Goal: Information Seeking & Learning: Learn about a topic

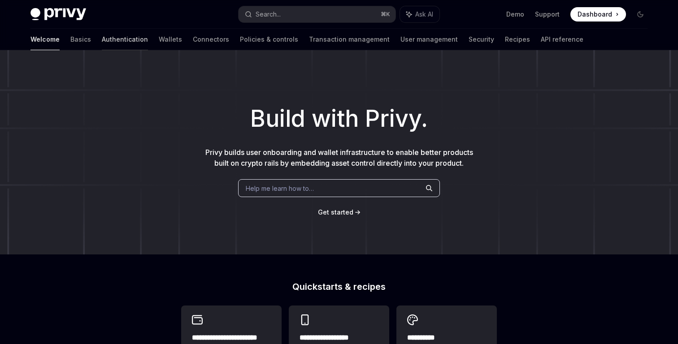
click at [102, 33] on link "Authentication" at bounding box center [125, 40] width 46 height 22
click at [541, 44] on link "API reference" at bounding box center [562, 40] width 43 height 22
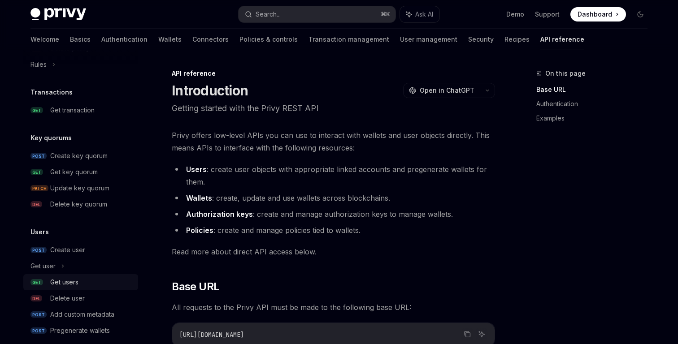
scroll to position [570, 0]
click at [100, 157] on div "Create key quorum" at bounding box center [78, 155] width 57 height 11
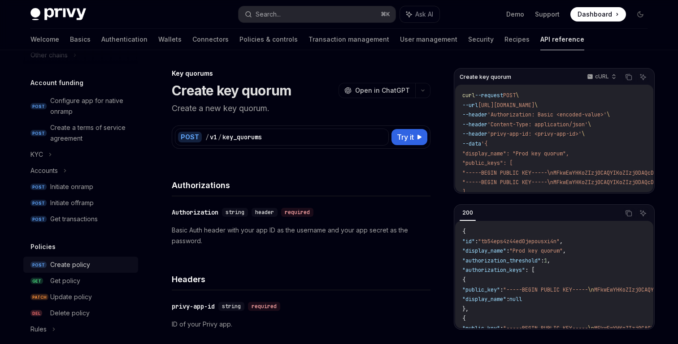
scroll to position [264, 0]
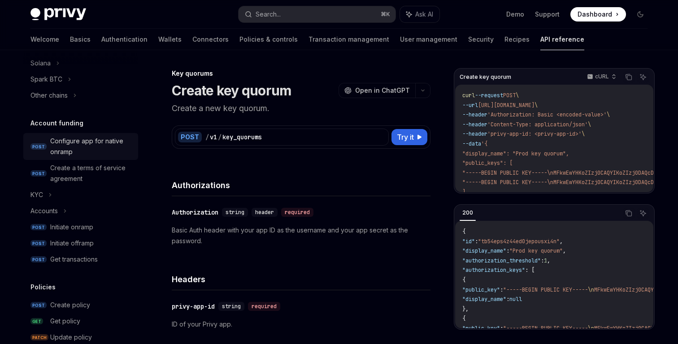
click at [59, 138] on div "Configure app for native onramp" at bounding box center [91, 147] width 82 height 22
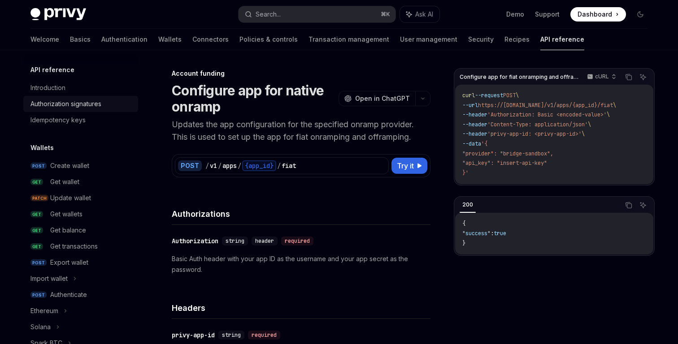
click at [70, 107] on div "Authorization signatures" at bounding box center [65, 104] width 71 height 11
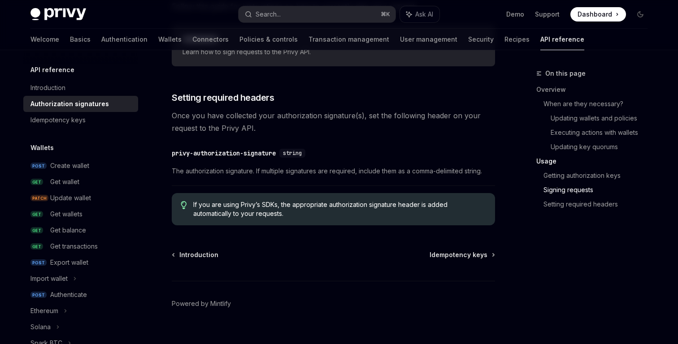
scroll to position [1530, 0]
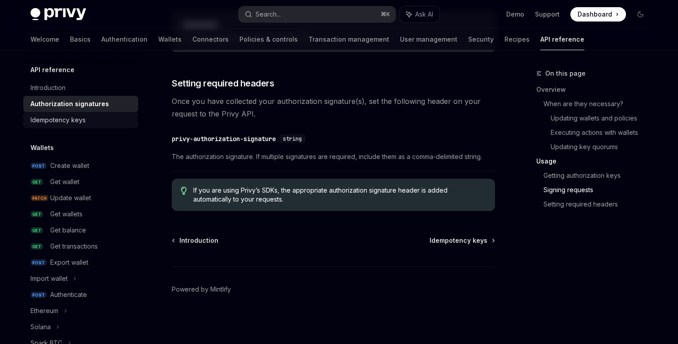
click at [81, 118] on div "Idempotency keys" at bounding box center [57, 120] width 55 height 11
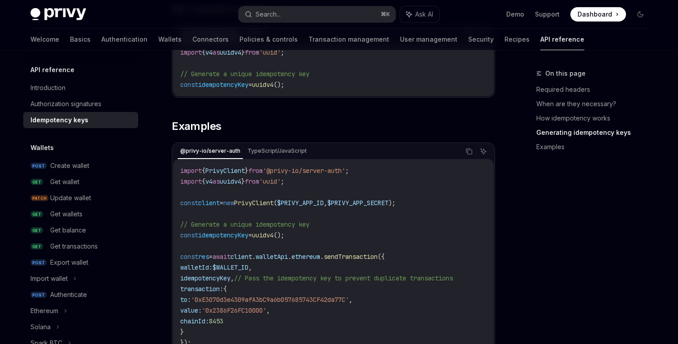
scroll to position [819, 0]
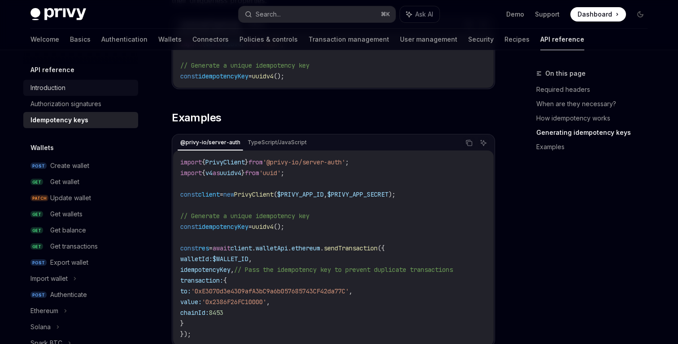
click at [54, 92] on div "Introduction" at bounding box center [47, 87] width 35 height 11
type textarea "*"
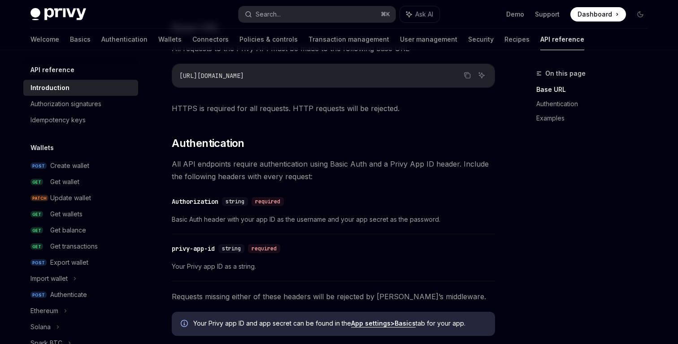
scroll to position [246, 0]
